Goal: Transaction & Acquisition: Purchase product/service

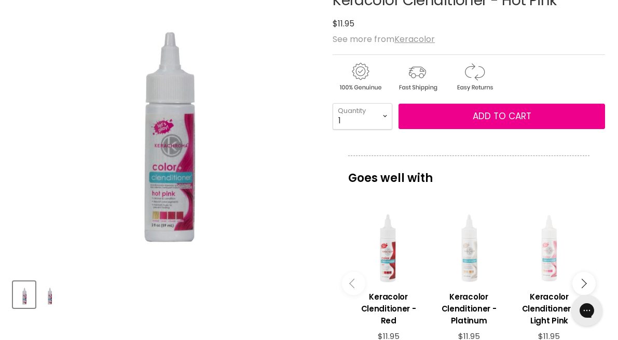
scroll to position [199, 0]
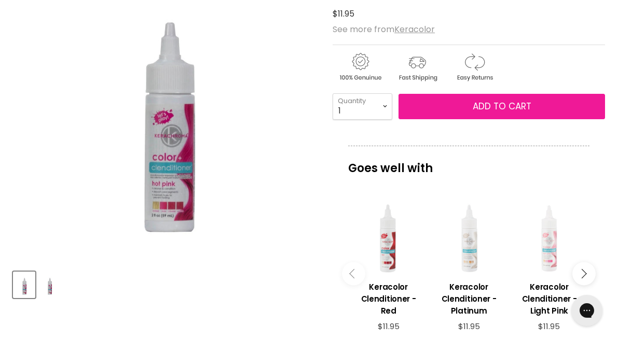
click at [479, 113] on button "Add to cart" at bounding box center [501, 107] width 206 height 26
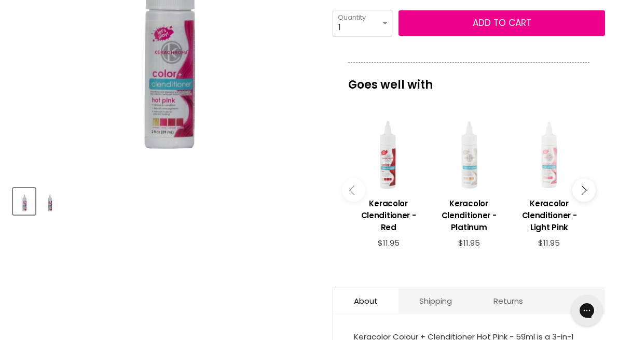
scroll to position [308, 0]
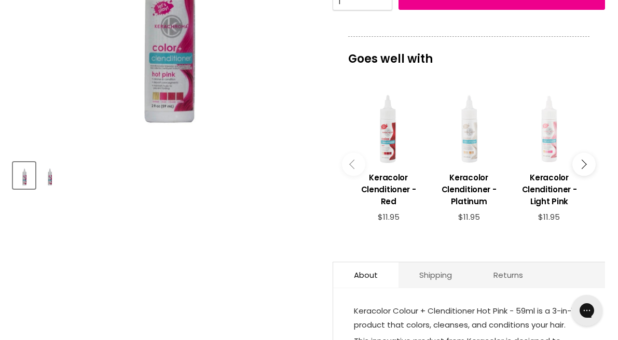
click at [583, 169] on icon "Main content" at bounding box center [581, 163] width 9 height 9
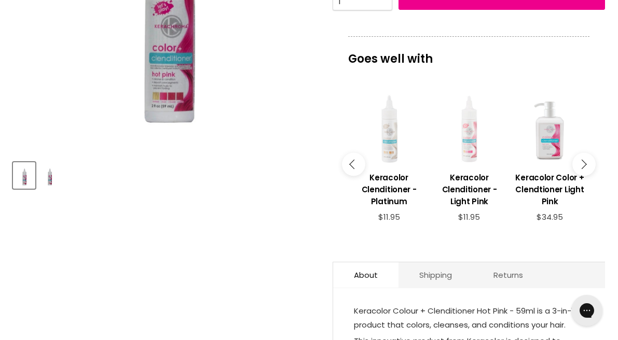
click at [583, 169] on icon "Main content" at bounding box center [581, 163] width 9 height 9
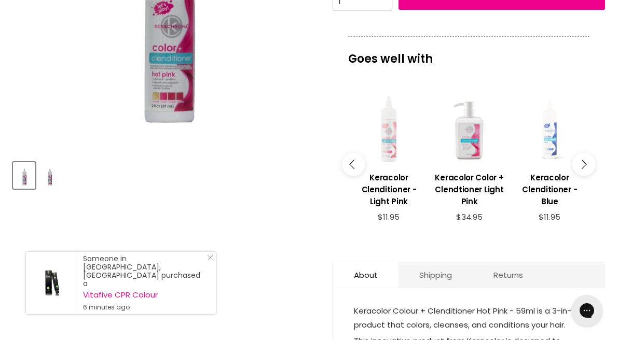
click at [583, 169] on icon "Main content" at bounding box center [581, 163] width 9 height 9
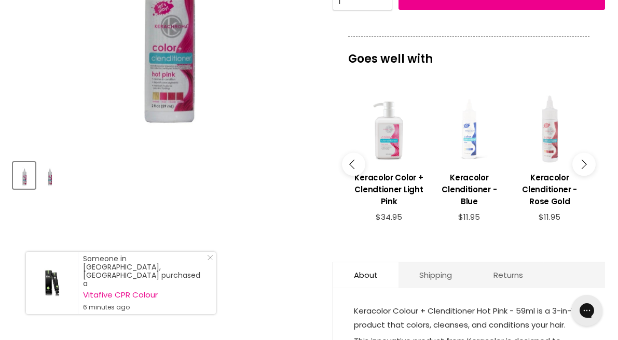
click at [583, 169] on icon "Main content" at bounding box center [581, 163] width 9 height 9
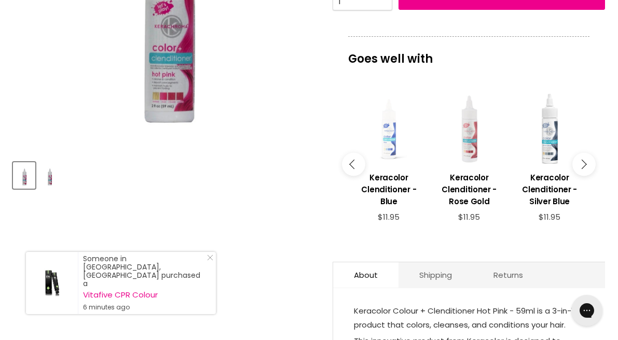
click at [583, 172] on button "Main content" at bounding box center [583, 164] width 23 height 23
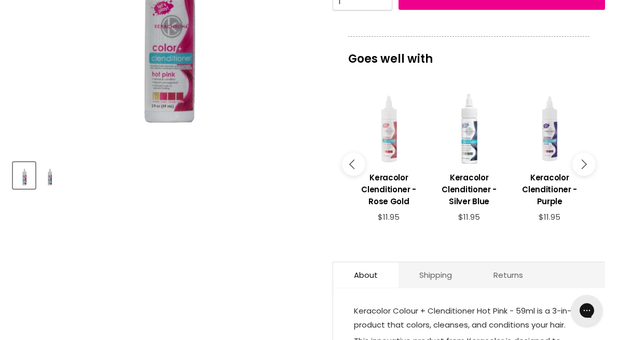
click at [583, 172] on button "Main content" at bounding box center [583, 164] width 23 height 23
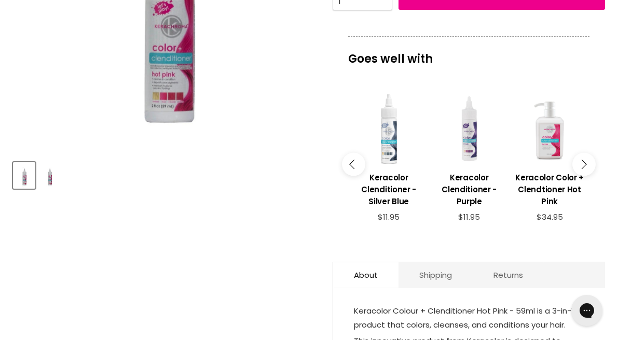
click at [583, 172] on button "Main content" at bounding box center [583, 164] width 23 height 23
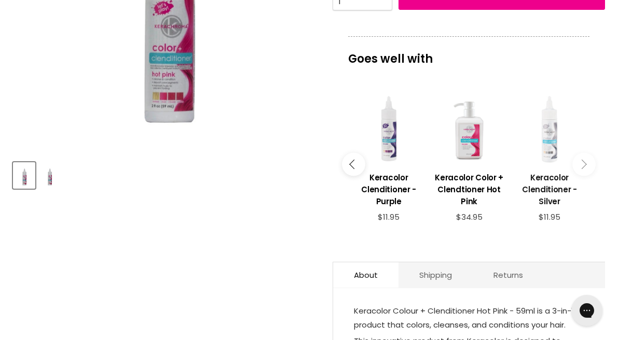
click at [559, 181] on h3 "Keracolor Clenditioner - Silver" at bounding box center [550, 190] width 70 height 36
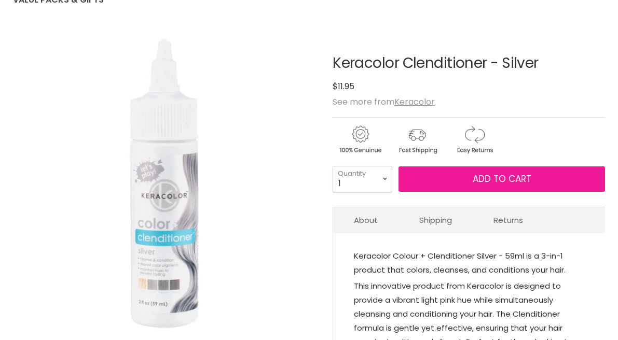
scroll to position [126, 0]
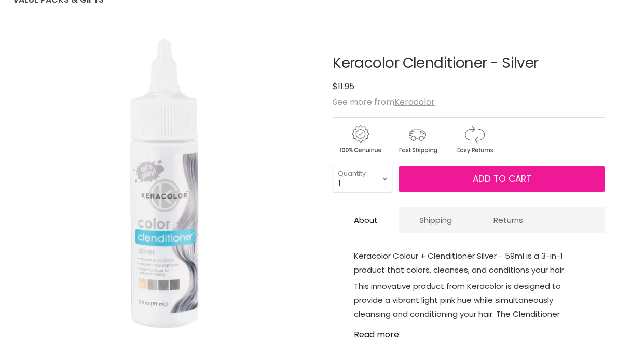
click at [483, 190] on button "Add to cart" at bounding box center [501, 180] width 206 height 26
